Goal: Find specific page/section: Find specific page/section

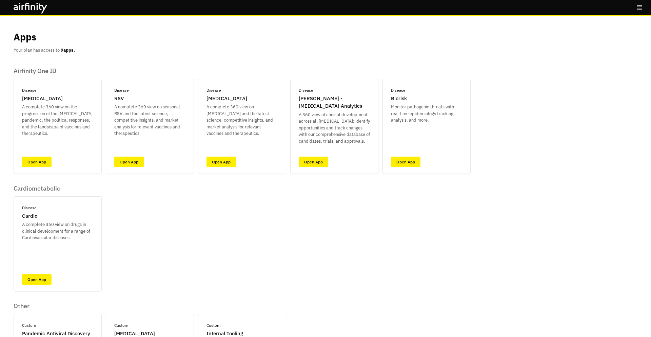
scroll to position [96, 0]
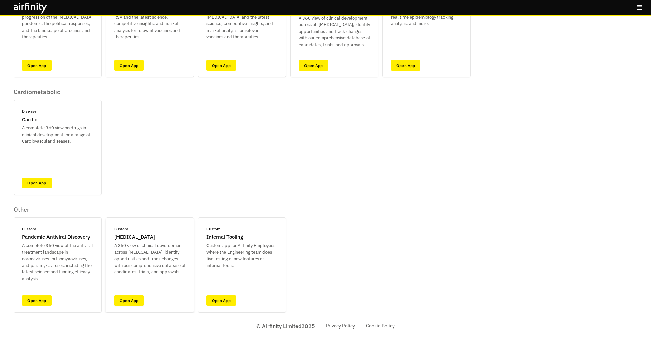
click at [123, 300] on link "Open App" at bounding box center [129, 300] width 30 height 11
